Goal: Task Accomplishment & Management: Use online tool/utility

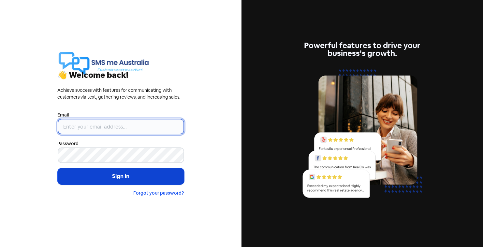
type input "[PERSON_NAME][EMAIL_ADDRESS][DOMAIN_NAME]"
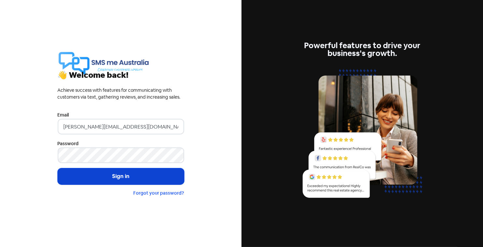
click at [105, 182] on button "Sign in" at bounding box center [121, 177] width 126 height 16
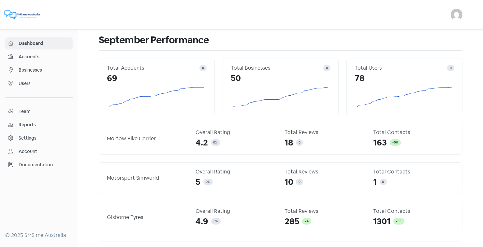
click at [42, 68] on span "Businesses" at bounding box center [44, 70] width 51 height 7
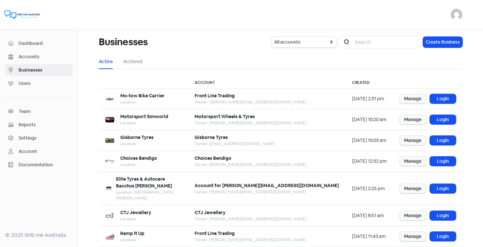
scroll to position [79, 0]
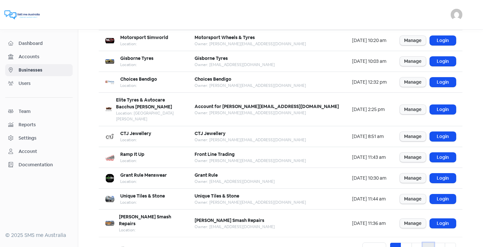
click at [429, 243] on link "4" at bounding box center [428, 249] width 11 height 12
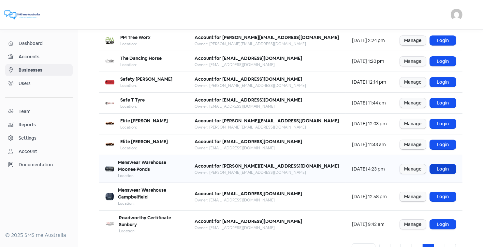
click at [442, 165] on link "Login" at bounding box center [443, 169] width 26 height 9
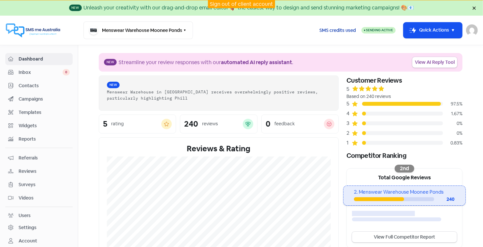
click at [345, 30] on span "SMS credits used" at bounding box center [337, 30] width 37 height 7
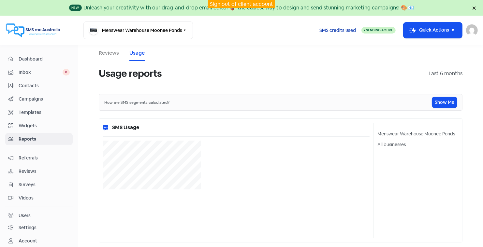
select select "[object Object]"
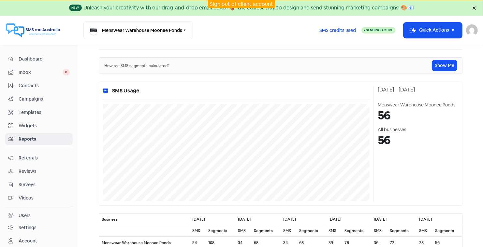
scroll to position [47, 0]
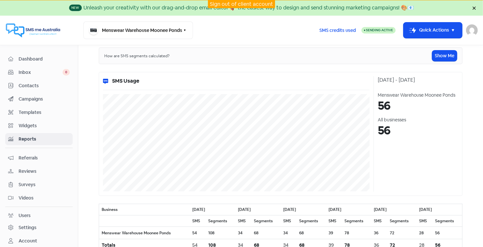
click at [245, 2] on link "Sign out of client account" at bounding box center [241, 4] width 63 height 7
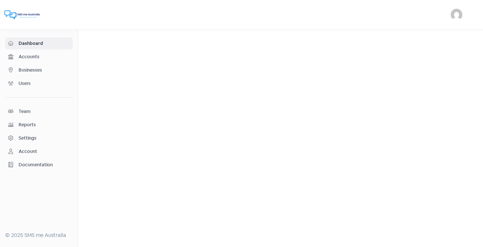
click at [34, 70] on span "Businesses" at bounding box center [44, 70] width 51 height 7
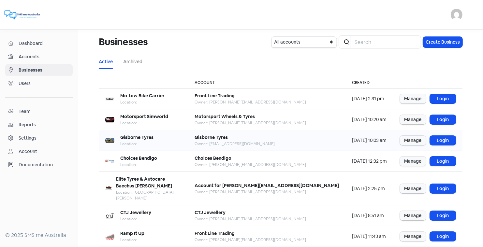
scroll to position [79, 0]
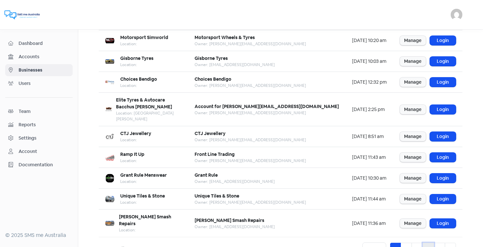
click at [429, 243] on link "4" at bounding box center [428, 249] width 11 height 12
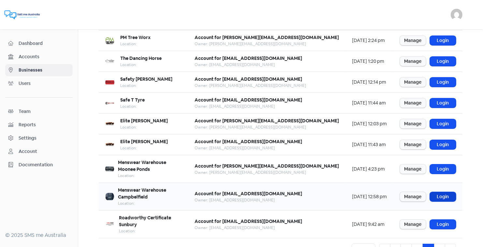
click at [444, 192] on link "Login" at bounding box center [443, 196] width 26 height 9
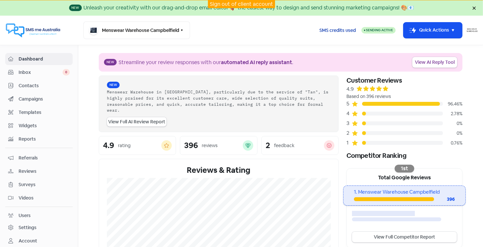
click at [344, 29] on span "SMS credits used" at bounding box center [337, 30] width 37 height 7
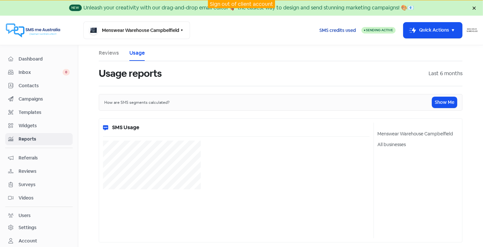
select select "[object Object]"
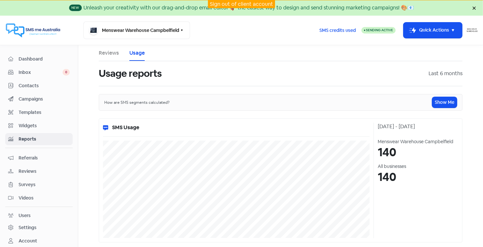
click at [235, 4] on link "Sign out of client account" at bounding box center [241, 4] width 63 height 7
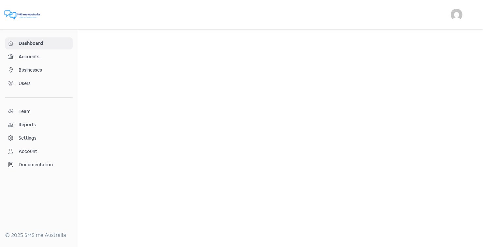
click at [37, 72] on span "Businesses" at bounding box center [44, 70] width 51 height 7
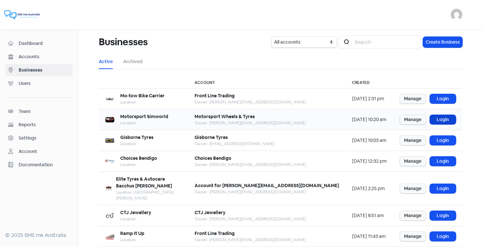
click at [444, 119] on link "Login" at bounding box center [443, 119] width 26 height 9
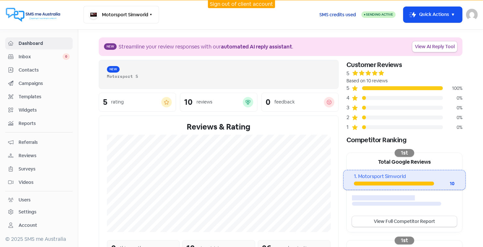
click at [339, 15] on span "SMS credits used" at bounding box center [337, 14] width 37 height 7
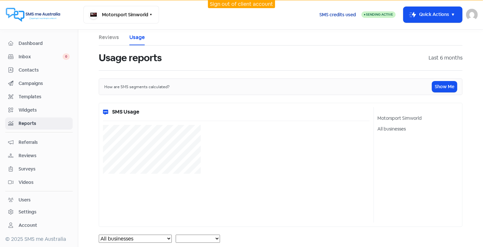
select select "[object Object]"
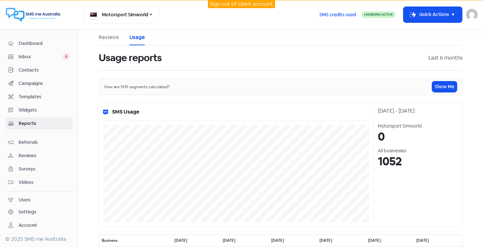
click at [227, 2] on link "Sign out of client account" at bounding box center [241, 4] width 63 height 7
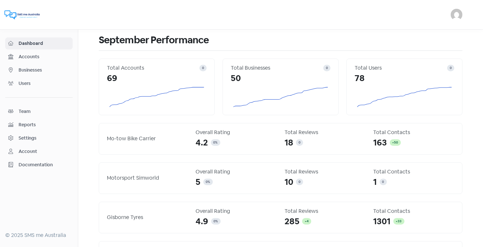
click at [35, 68] on span "Businesses" at bounding box center [44, 70] width 51 height 7
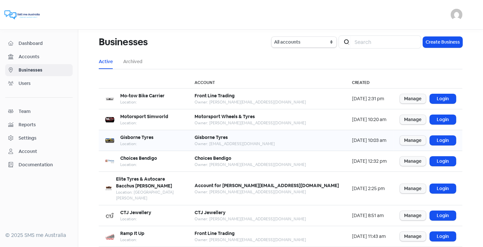
scroll to position [79, 0]
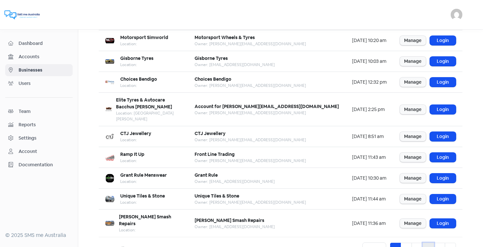
click at [428, 243] on link "4" at bounding box center [428, 249] width 11 height 12
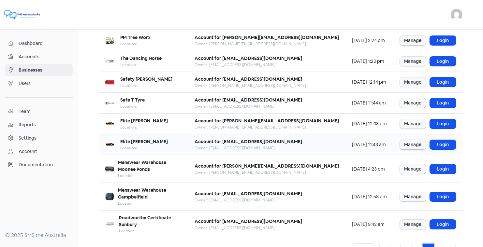
scroll to position [59, 0]
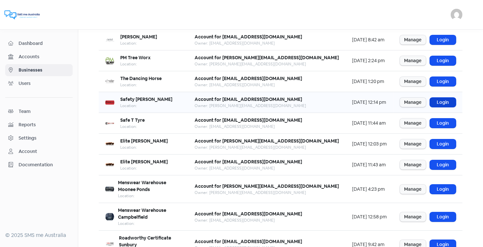
click at [447, 101] on link "Login" at bounding box center [443, 102] width 26 height 9
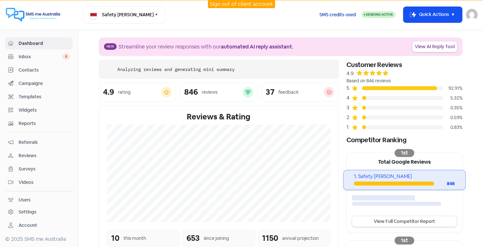
click at [341, 14] on span "SMS credits used" at bounding box center [337, 14] width 37 height 7
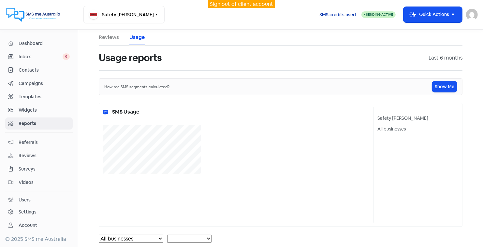
select select "[object Object]"
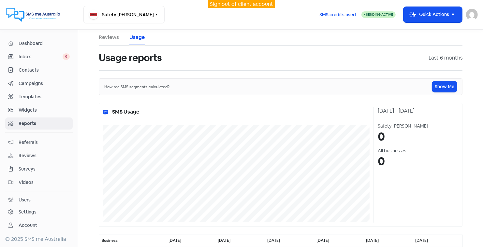
click at [240, 4] on link "Sign out of client account" at bounding box center [241, 4] width 63 height 7
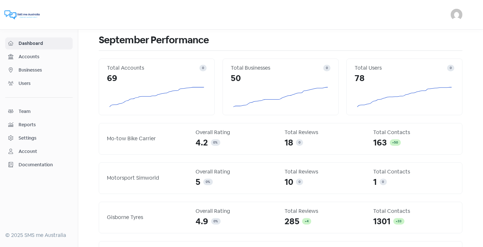
click at [38, 69] on span "Businesses" at bounding box center [44, 70] width 51 height 7
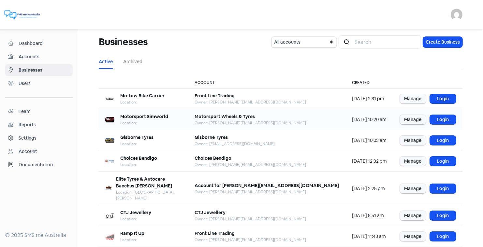
scroll to position [79, 0]
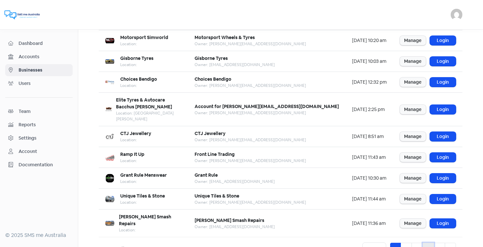
click at [429, 243] on link "4" at bounding box center [428, 249] width 11 height 12
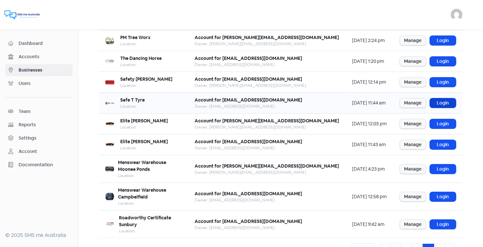
click at [441, 100] on link "Login" at bounding box center [443, 102] width 26 height 9
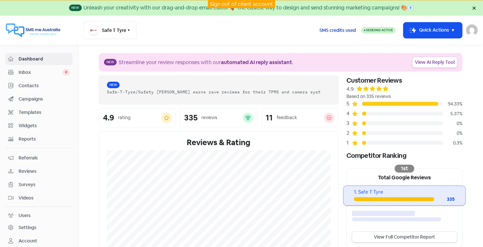
click at [337, 30] on span "SMS credits used" at bounding box center [337, 30] width 37 height 7
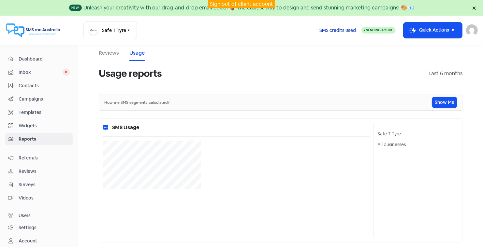
select select "[object Object]"
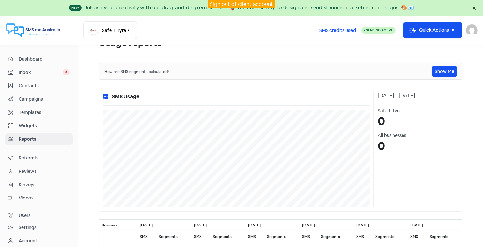
scroll to position [35, 0]
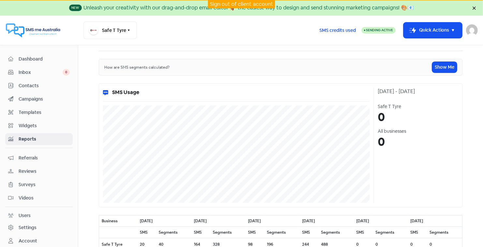
click at [30, 84] on span "Contacts" at bounding box center [44, 85] width 51 height 7
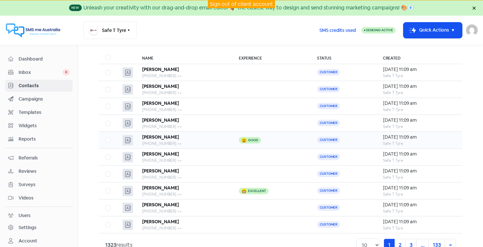
scroll to position [40, 0]
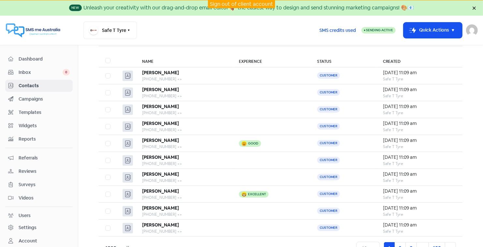
click at [233, 5] on link "Sign out of client account" at bounding box center [241, 4] width 63 height 7
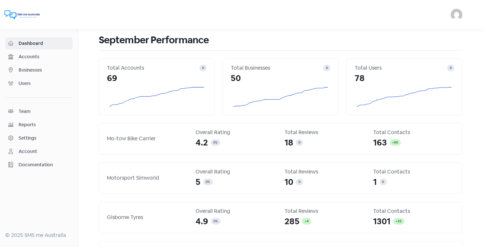
click at [41, 69] on span "Businesses" at bounding box center [44, 70] width 51 height 7
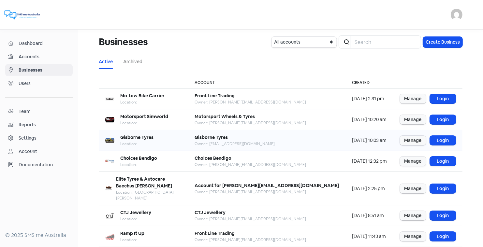
scroll to position [79, 0]
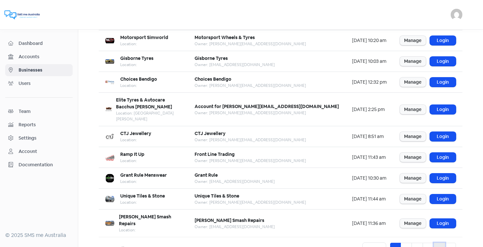
click at [438, 243] on link "5" at bounding box center [439, 249] width 11 height 12
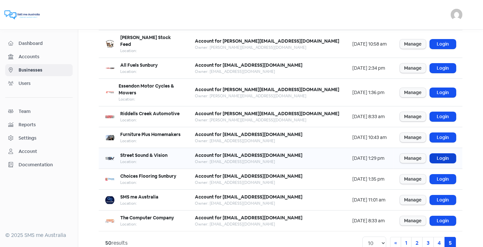
click at [440, 154] on link "Login" at bounding box center [443, 158] width 26 height 9
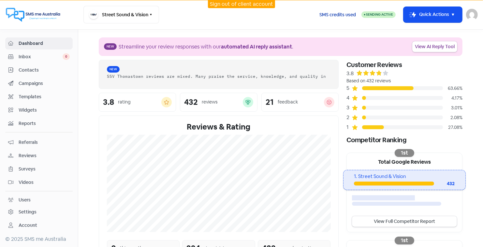
click at [344, 13] on span "SMS credits used" at bounding box center [337, 14] width 37 height 7
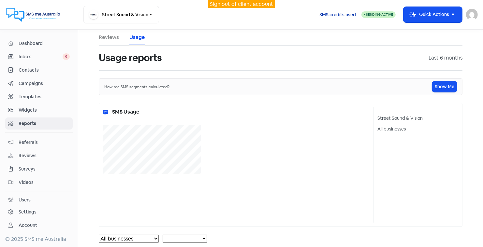
select select "[object Object]"
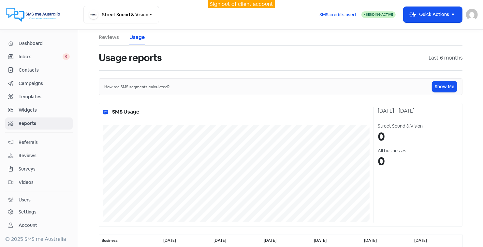
click at [251, 2] on link "Sign out of client account" at bounding box center [241, 4] width 63 height 7
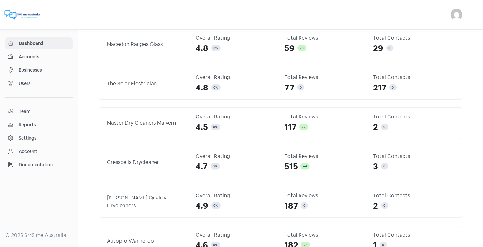
scroll to position [793, 0]
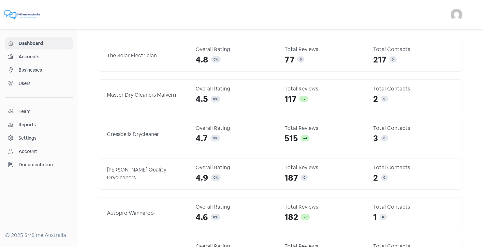
click at [35, 67] on span "Businesses" at bounding box center [44, 70] width 51 height 7
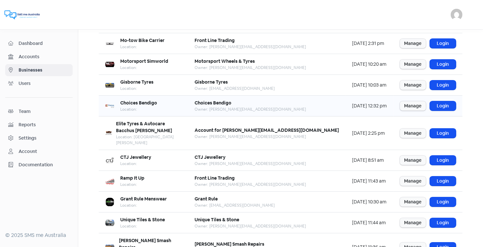
scroll to position [79, 0]
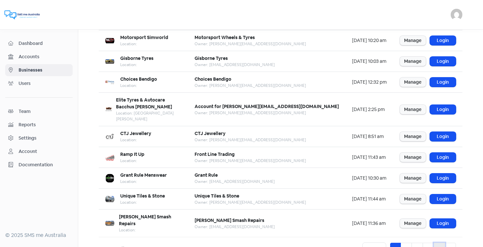
click at [440, 243] on link "5" at bounding box center [439, 249] width 11 height 12
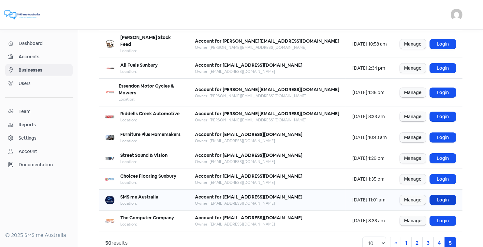
click at [439, 196] on link "Login" at bounding box center [443, 200] width 26 height 9
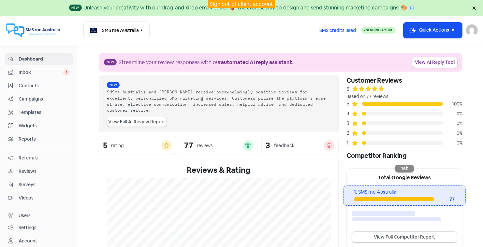
click at [28, 124] on span "Widgets" at bounding box center [44, 126] width 51 height 7
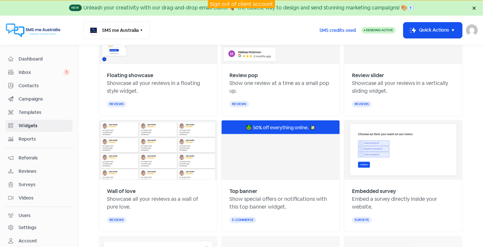
scroll to position [121, 0]
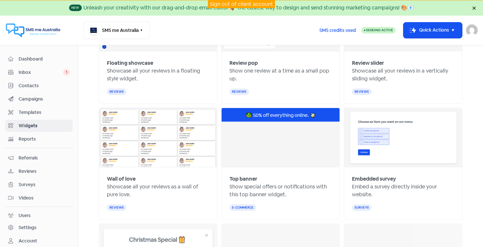
click at [244, 3] on link "Sign out of client account" at bounding box center [241, 4] width 63 height 7
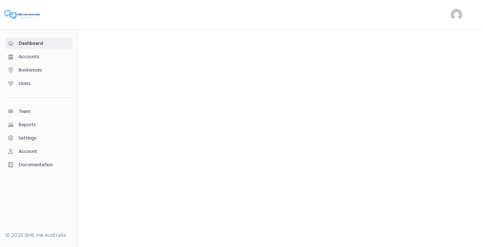
click at [29, 69] on span "Businesses" at bounding box center [44, 70] width 51 height 7
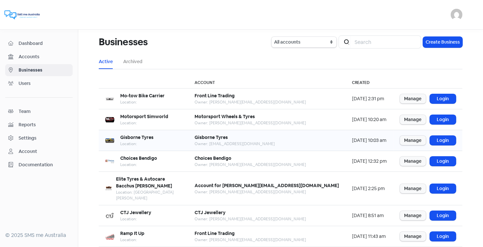
scroll to position [79, 0]
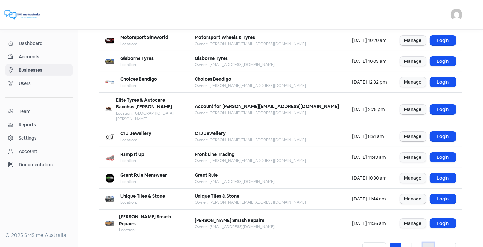
click at [430, 243] on link "4" at bounding box center [428, 249] width 11 height 12
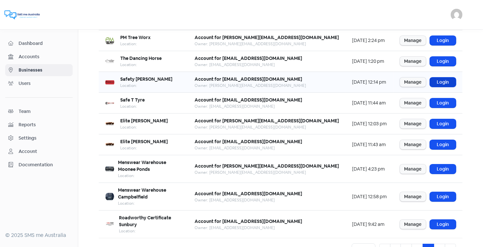
click at [439, 80] on link "Login" at bounding box center [443, 82] width 26 height 9
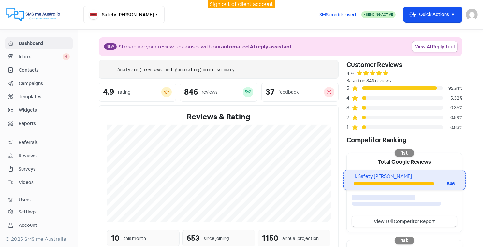
click at [28, 68] on span "Contacts" at bounding box center [44, 70] width 51 height 7
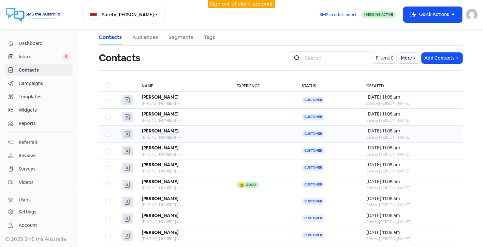
scroll to position [43, 0]
